Goal: Find specific fact: Find specific fact

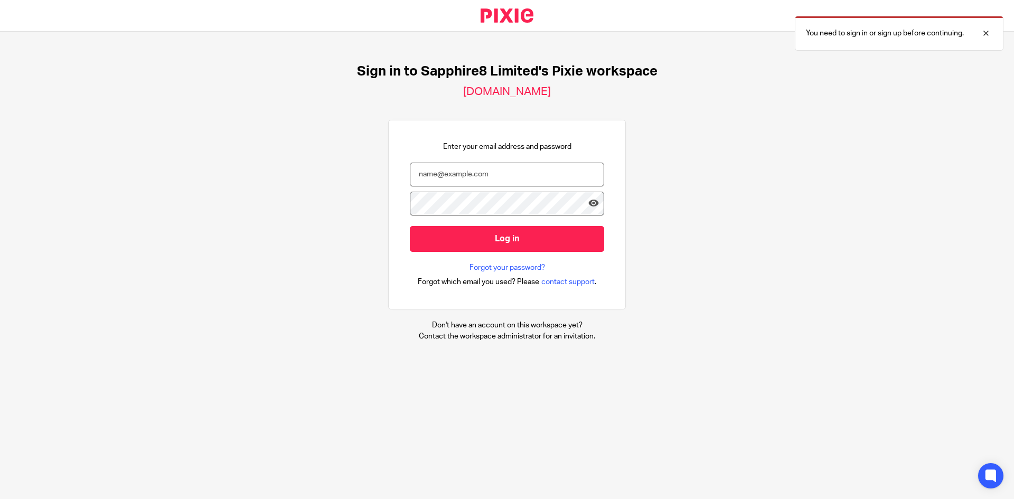
click at [552, 168] on input "email" at bounding box center [507, 175] width 194 height 24
type input "[PERSON_NAME][EMAIL_ADDRESS][DOMAIN_NAME]"
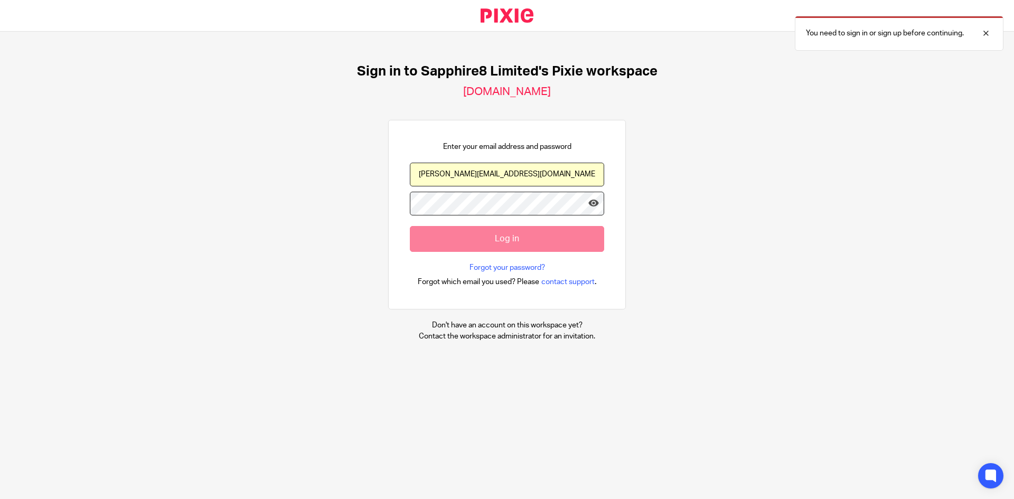
click at [651, 137] on div "Sign in to Sapphire8 Limited's Pixie workspace [DOMAIN_NAME] Enter your email a…" at bounding box center [507, 203] width 1014 height 342
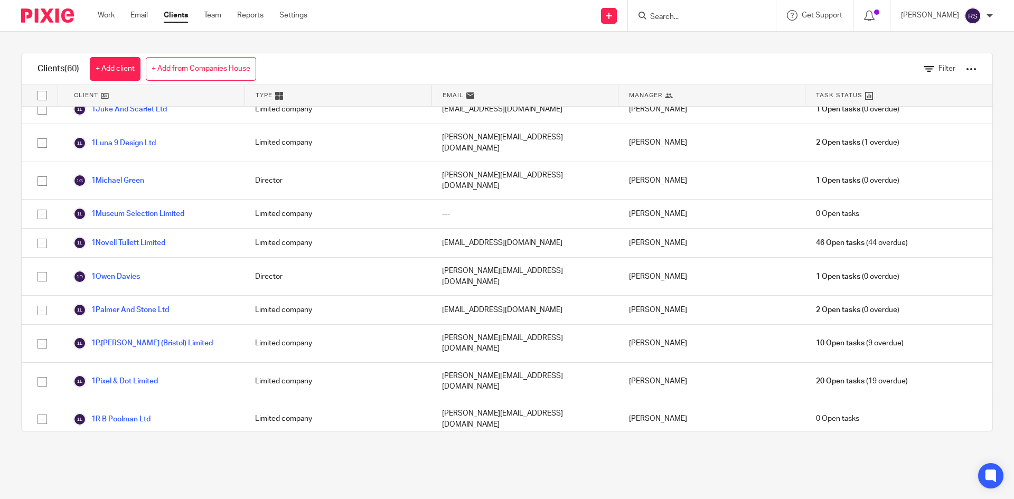
scroll to position [1215, 0]
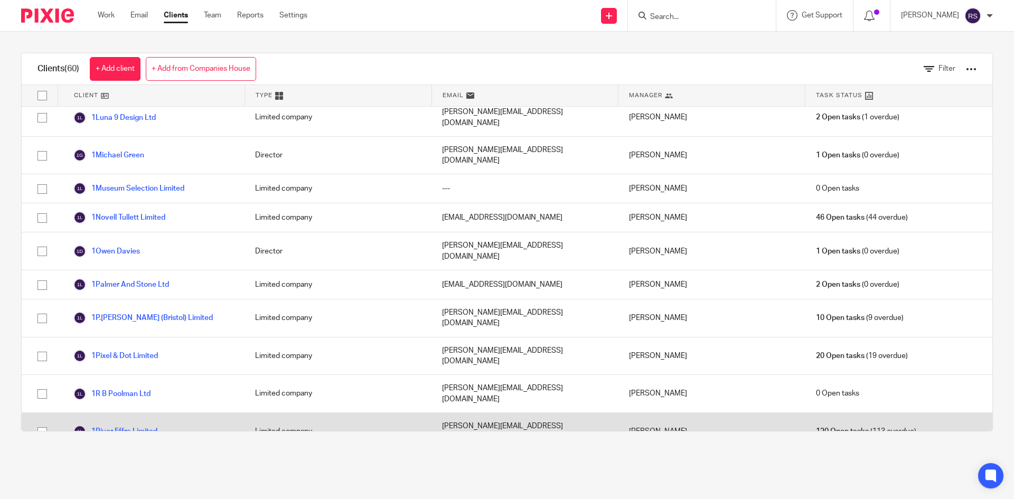
click at [126, 425] on link "1River Effra Limited" at bounding box center [115, 431] width 84 height 13
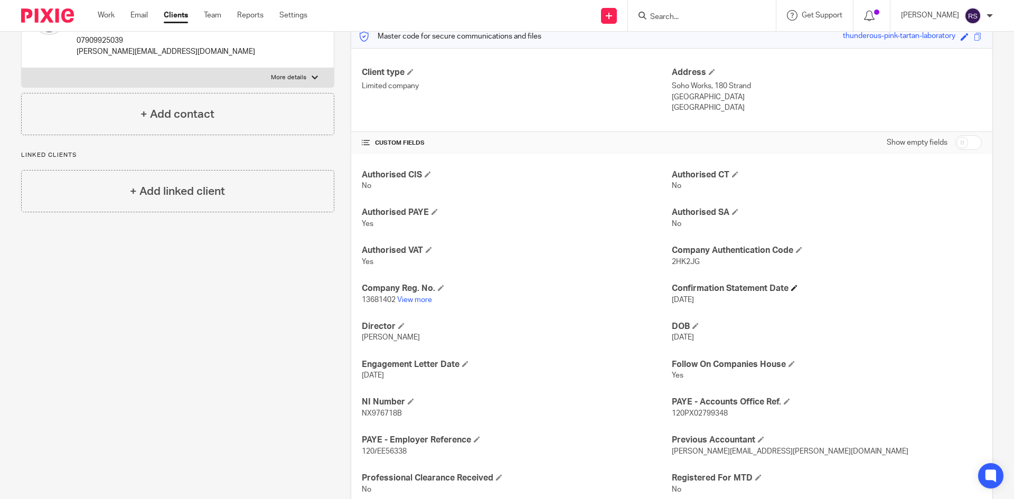
scroll to position [211, 0]
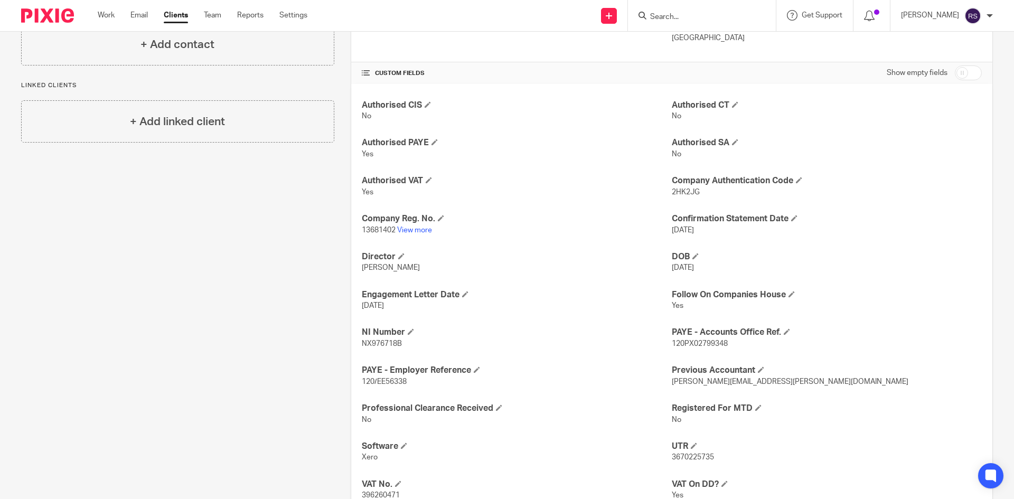
click at [680, 196] on p "2HK2JG" at bounding box center [827, 192] width 310 height 11
copy span "2HK2JG"
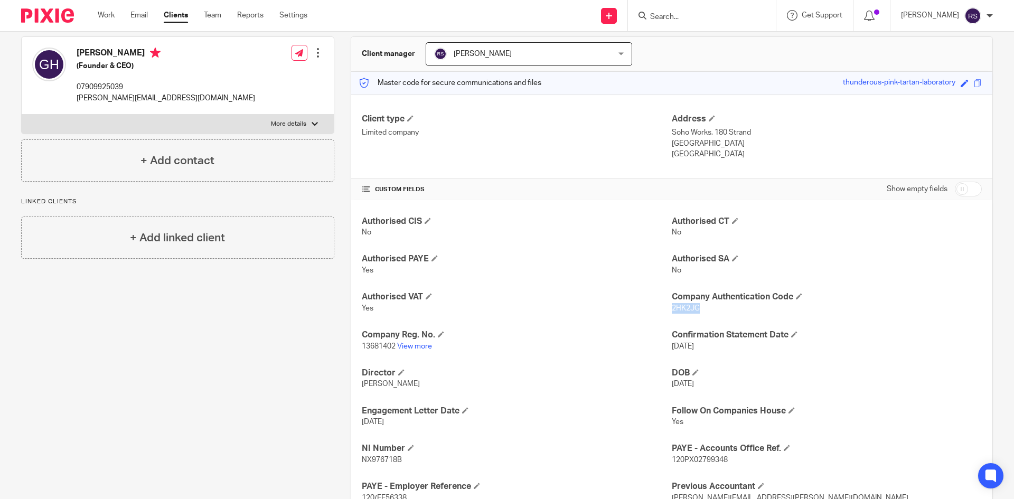
scroll to position [0, 0]
